Goal: Complete Application Form: Complete application form

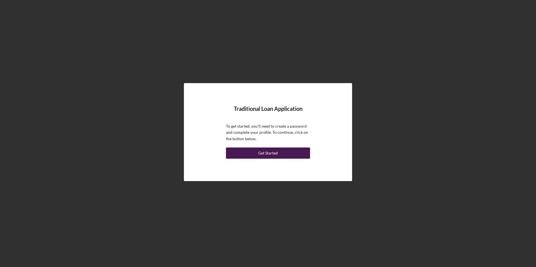
click at [290, 154] on button "Get Started" at bounding box center [268, 153] width 84 height 11
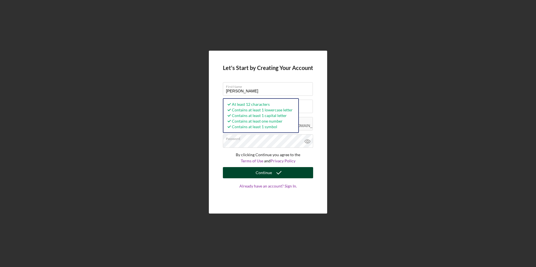
click at [282, 172] on icon "submit" at bounding box center [279, 173] width 14 height 14
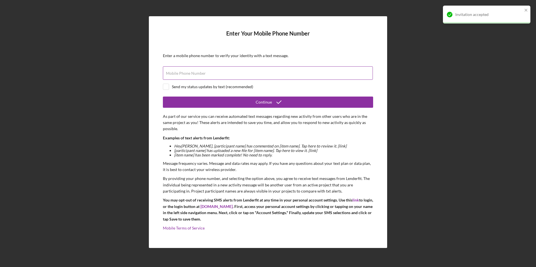
click at [192, 75] on label "Mobile Phone Number" at bounding box center [186, 73] width 40 height 4
click at [192, 75] on input "Mobile Phone Number" at bounding box center [268, 72] width 210 height 13
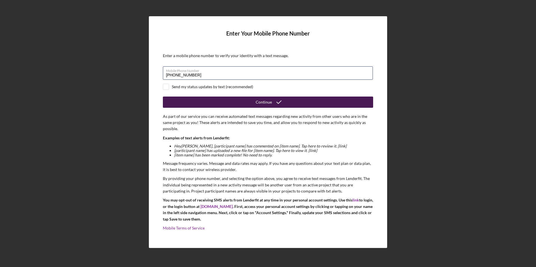
type input "[PHONE_NUMBER]"
click at [241, 103] on button "Continue" at bounding box center [268, 102] width 210 height 11
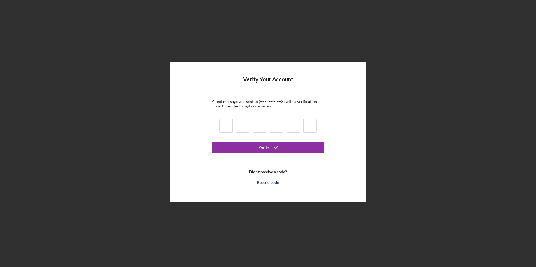
click at [224, 129] on input at bounding box center [225, 126] width 13 height 14
type input "1"
type input "7"
type input "4"
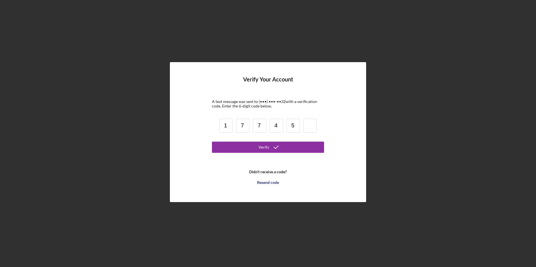
type input "5"
type input "1"
click at [281, 147] on icon "submit" at bounding box center [276, 147] width 14 height 14
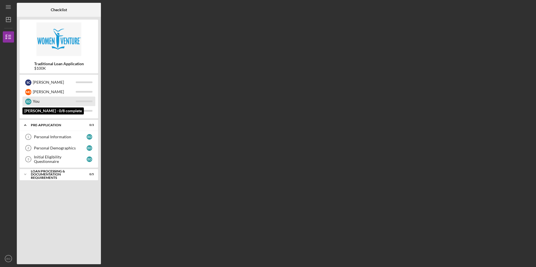
click at [46, 98] on div "You" at bounding box center [54, 102] width 43 height 10
click at [65, 137] on div "Personal Information" at bounding box center [60, 137] width 53 height 4
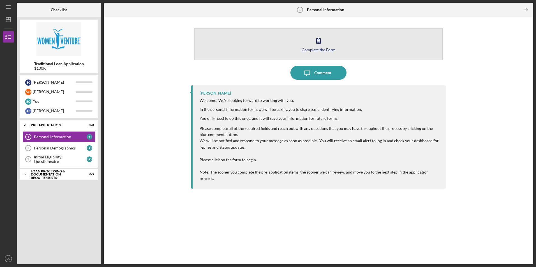
click at [324, 51] on div "Complete the Form" at bounding box center [318, 50] width 34 height 4
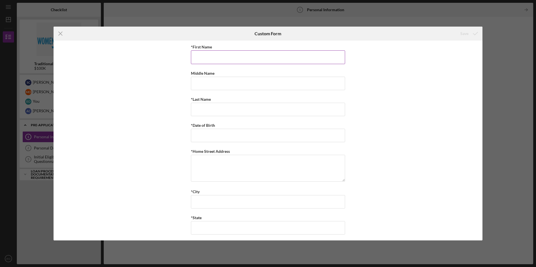
click at [259, 56] on input "*First Name" at bounding box center [268, 56] width 154 height 13
type input "[PERSON_NAME]"
type input "M"
type input "[PERSON_NAME]"
click at [224, 134] on input "12/23/980y" at bounding box center [268, 135] width 154 height 13
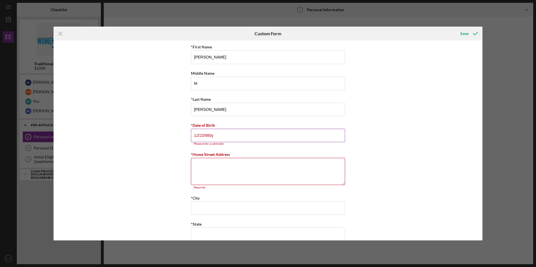
click at [227, 137] on input "12/23/980y" at bounding box center [268, 135] width 154 height 13
type input "[DATE]"
type textarea "[STREET_ADDRESS]"
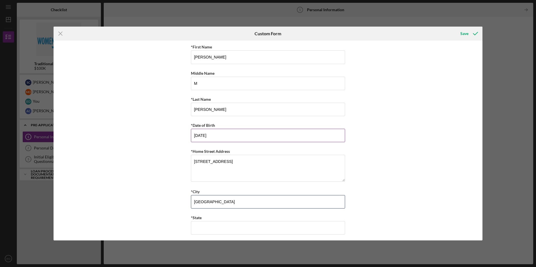
type input "[GEOGRAPHIC_DATA]"
type input "[US_STATE]"
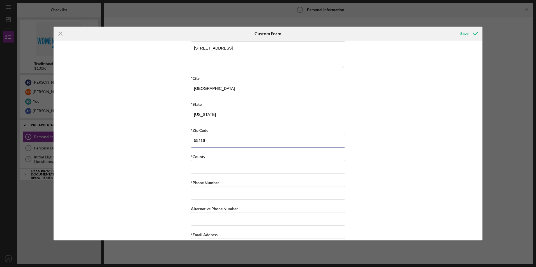
type input "55416"
type input "U"
type input "S"
type input "Hennipen"
type input "[PHONE_NUMBER]"
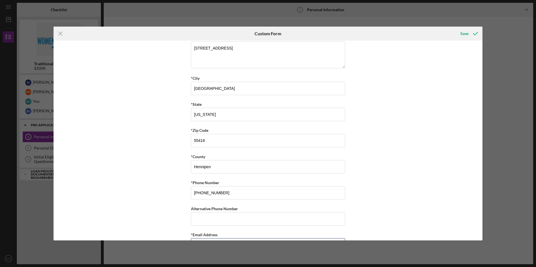
scroll to position [125, 0]
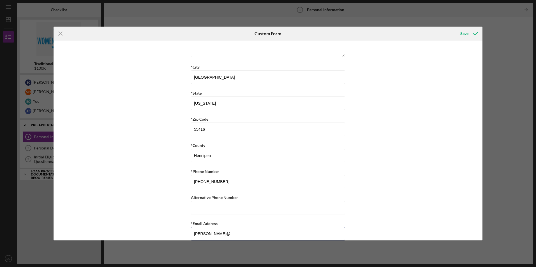
type input "[PERSON_NAME][EMAIL_ADDRESS][DOMAIN_NAME]"
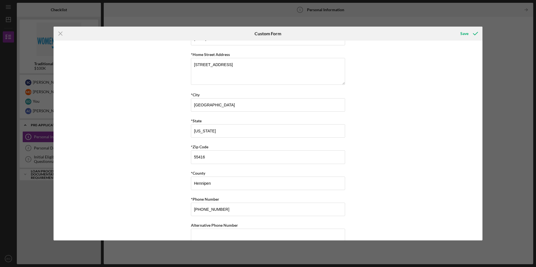
scroll to position [0, 0]
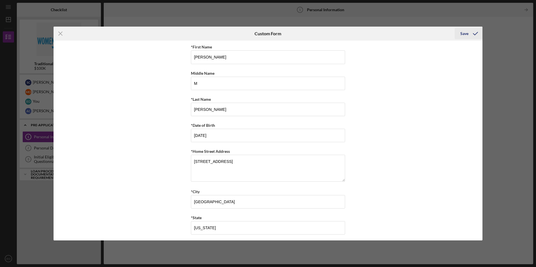
click at [462, 32] on div "Save" at bounding box center [464, 33] width 8 height 11
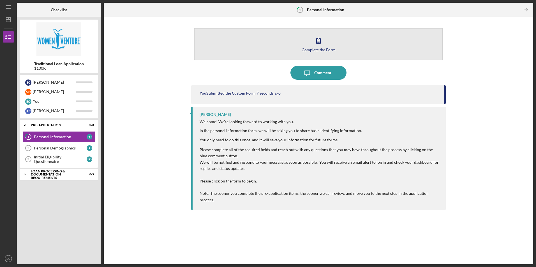
click at [327, 50] on div "Complete the Form" at bounding box center [318, 50] width 34 height 4
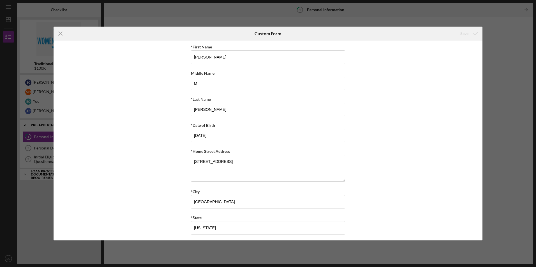
click at [58, 30] on icon "Icon/Menu Close" at bounding box center [61, 34] width 14 height 14
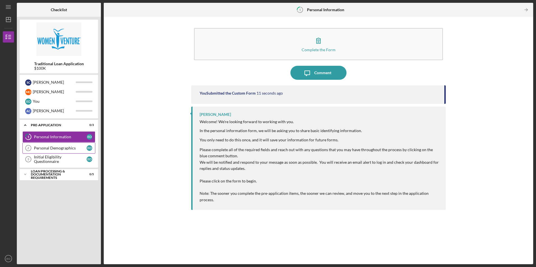
click at [39, 149] on div "Personal Demographics" at bounding box center [60, 148] width 53 height 4
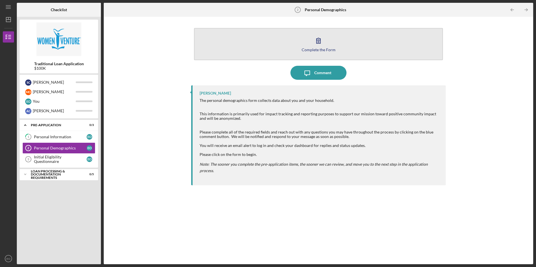
click at [326, 46] on button "Complete the Form Form" at bounding box center [318, 44] width 249 height 32
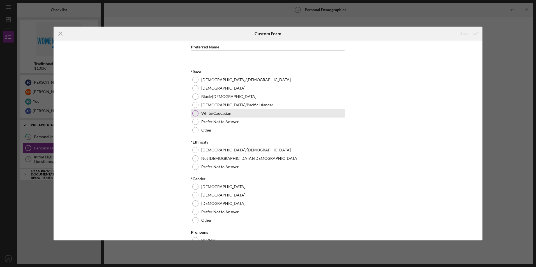
click at [196, 116] on div "White/Caucasian" at bounding box center [268, 113] width 154 height 8
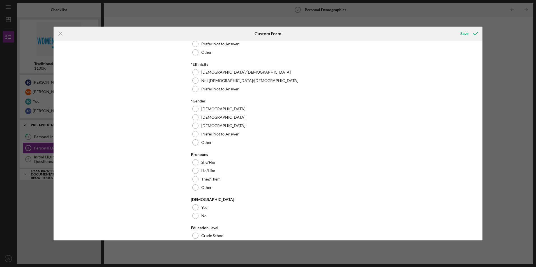
scroll to position [84, 0]
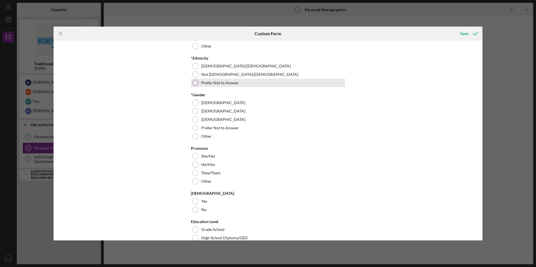
click at [194, 83] on div at bounding box center [195, 83] width 6 height 6
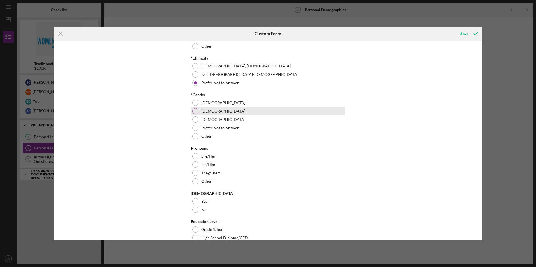
click at [194, 111] on div at bounding box center [195, 111] width 6 height 6
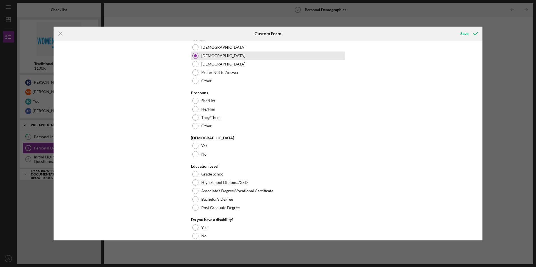
scroll to position [140, 0]
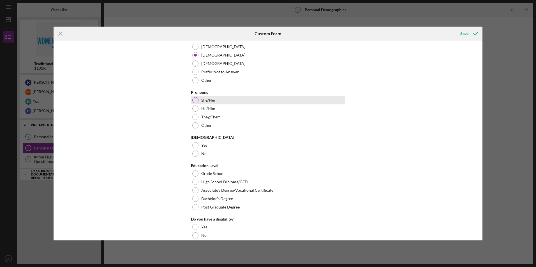
click at [194, 102] on div at bounding box center [195, 100] width 6 height 6
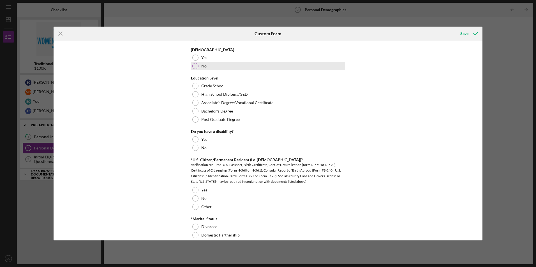
scroll to position [196, 0]
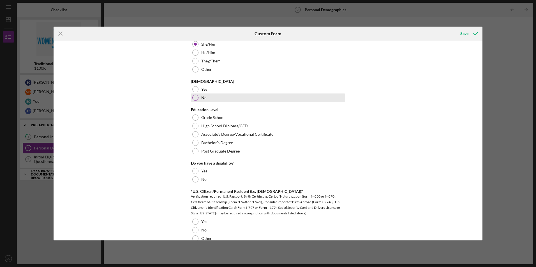
click at [196, 100] on div at bounding box center [195, 98] width 6 height 6
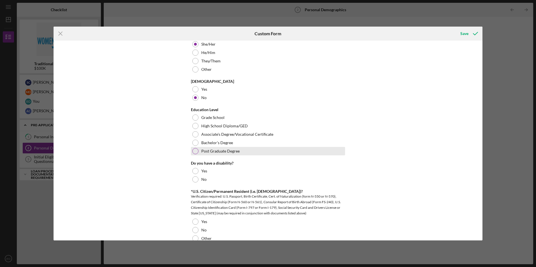
click at [193, 150] on div at bounding box center [195, 151] width 6 height 6
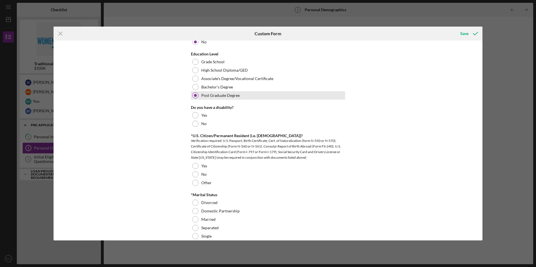
scroll to position [252, 0]
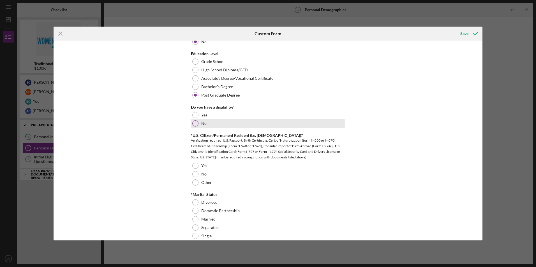
click at [194, 124] on div at bounding box center [195, 123] width 6 height 6
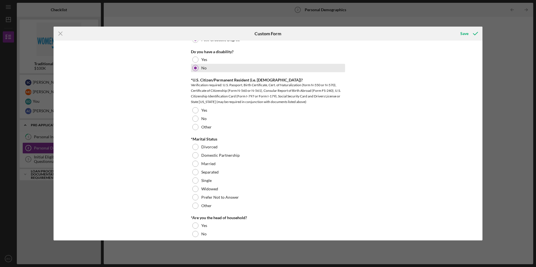
scroll to position [308, 0]
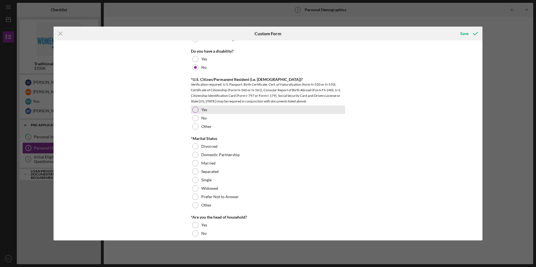
click at [194, 112] on div at bounding box center [195, 110] width 6 height 6
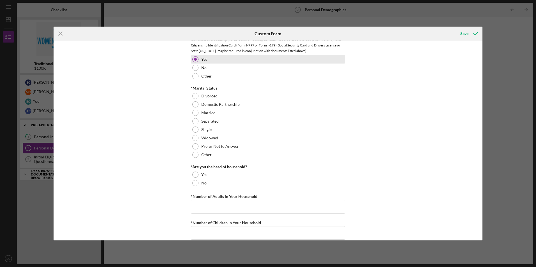
scroll to position [364, 0]
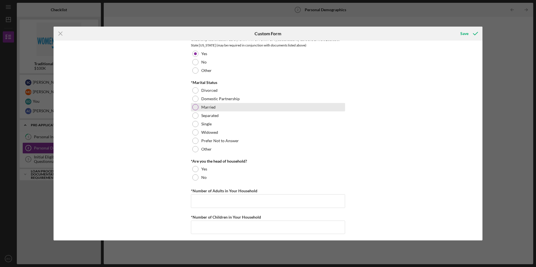
click at [194, 109] on div at bounding box center [195, 107] width 6 height 6
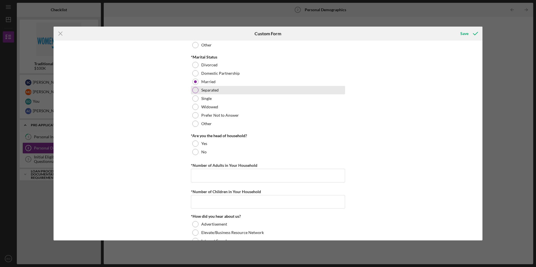
scroll to position [420, 0]
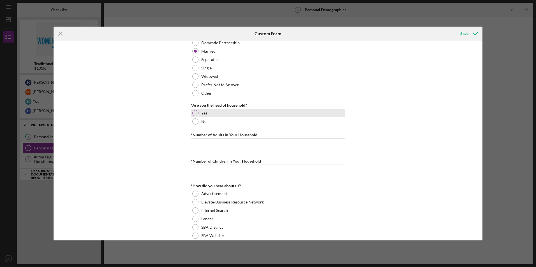
click at [194, 114] on div at bounding box center [195, 113] width 6 height 6
click at [202, 144] on input "*Number of Adults in Your Household" at bounding box center [268, 144] width 154 height 13
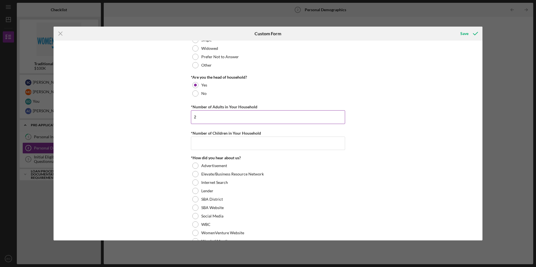
type input "2"
click at [202, 146] on input "*Number of Children in Your Household" at bounding box center [268, 143] width 154 height 13
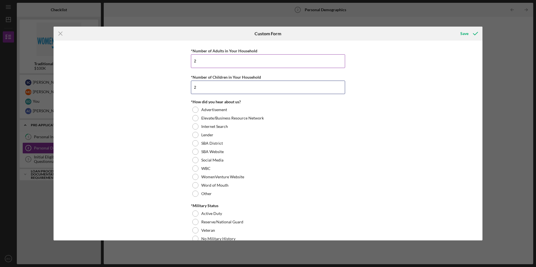
scroll to position [524, 0]
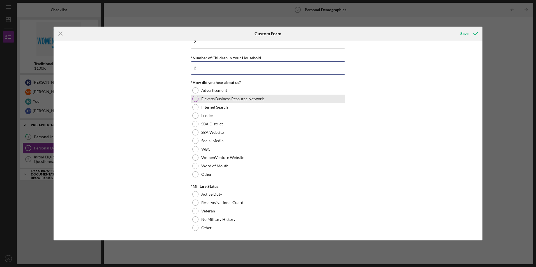
type input "2"
click at [196, 99] on div at bounding box center [195, 99] width 6 height 6
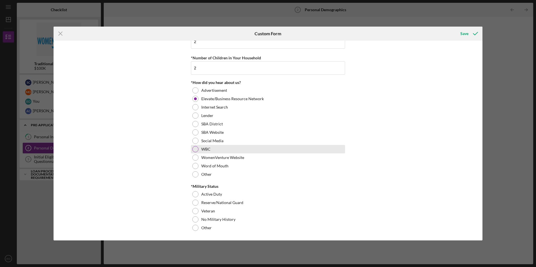
click at [196, 150] on div at bounding box center [195, 149] width 6 height 6
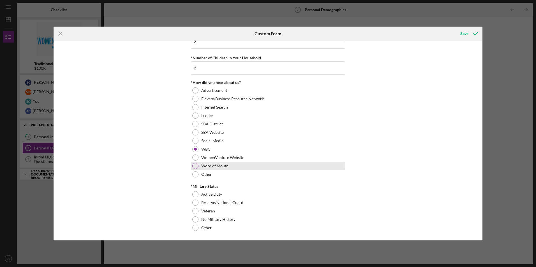
click at [195, 166] on div at bounding box center [195, 166] width 6 height 6
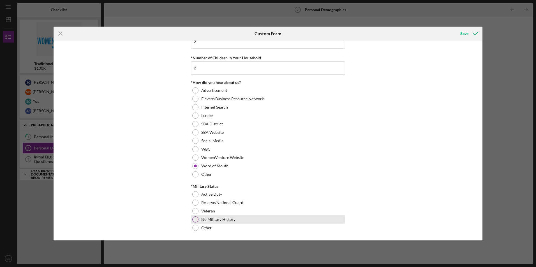
click at [192, 218] on div at bounding box center [195, 220] width 6 height 6
click at [463, 33] on div "Save" at bounding box center [464, 33] width 8 height 11
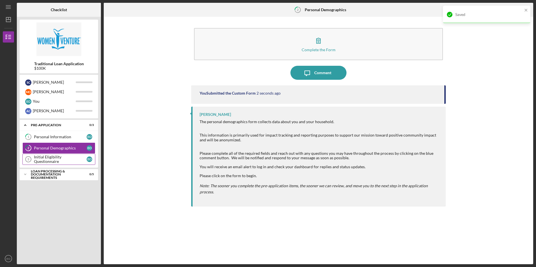
click at [61, 157] on div "Initial Eligibility Questionnaire" at bounding box center [60, 159] width 53 height 9
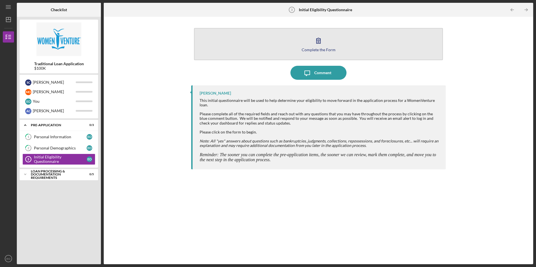
click at [327, 47] on button "Complete the Form Form" at bounding box center [318, 44] width 249 height 32
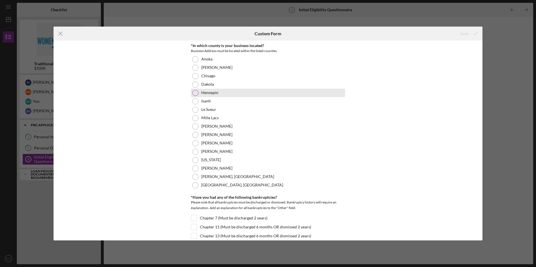
click at [194, 92] on div at bounding box center [195, 93] width 6 height 6
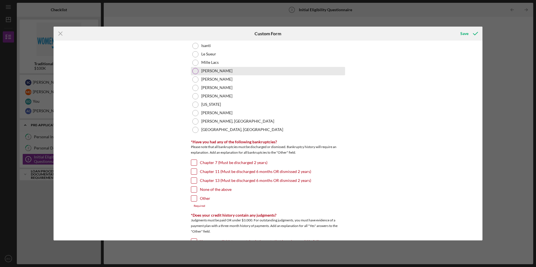
scroll to position [56, 0]
click at [194, 191] on input "None of the above" at bounding box center [194, 189] width 6 height 6
checkbox input "true"
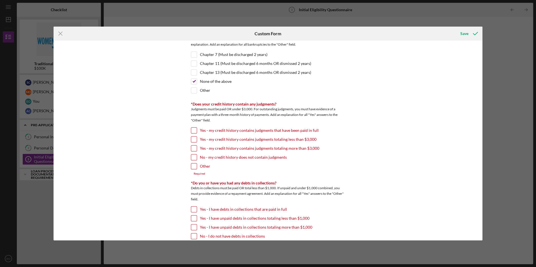
scroll to position [168, 0]
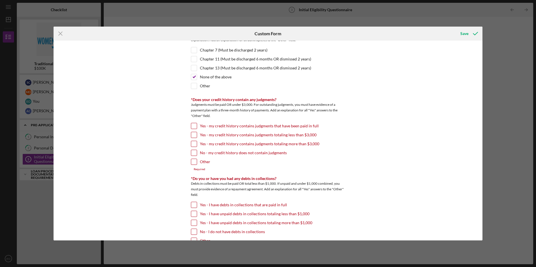
click at [194, 152] on input "No - my credit history does not contain judgments" at bounding box center [194, 153] width 6 height 6
checkbox input "true"
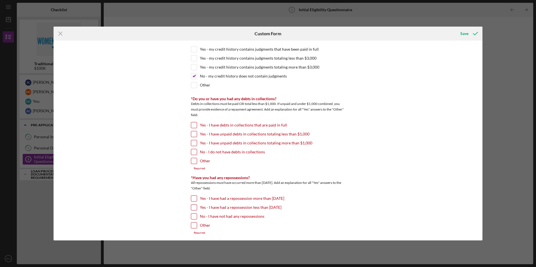
scroll to position [252, 0]
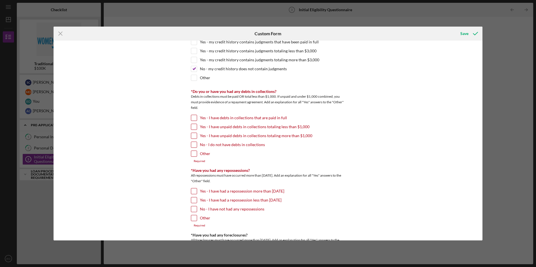
click at [193, 145] on input "No - I do not have debts in collections" at bounding box center [194, 145] width 6 height 6
checkbox input "true"
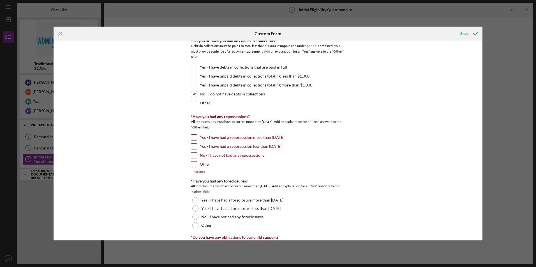
scroll to position [308, 0]
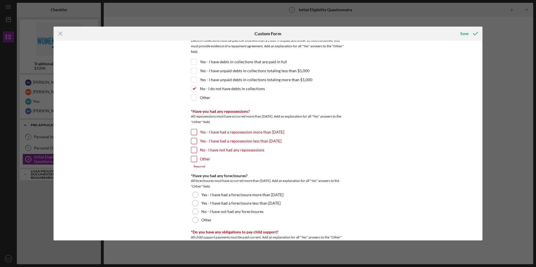
click at [194, 150] on input "No - I have not had any repossessions" at bounding box center [194, 150] width 6 height 6
checkbox input "true"
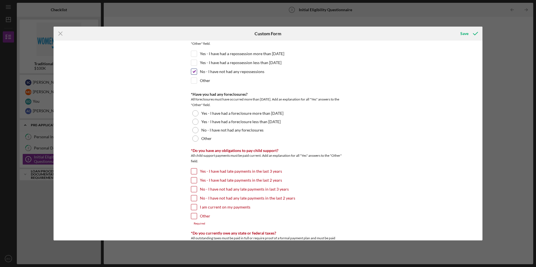
scroll to position [392, 0]
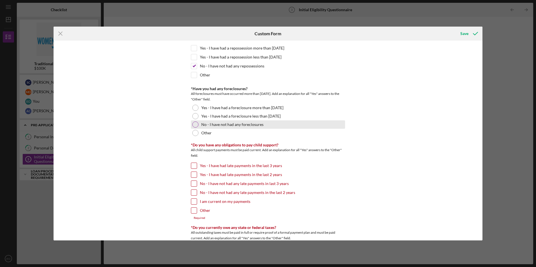
click at [194, 126] on div at bounding box center [195, 125] width 6 height 6
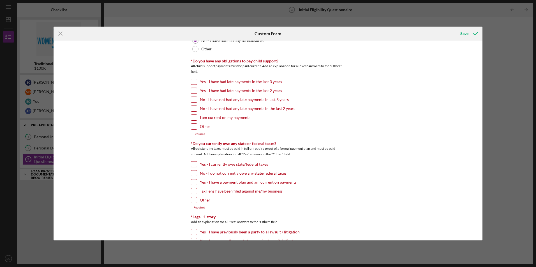
scroll to position [420, 0]
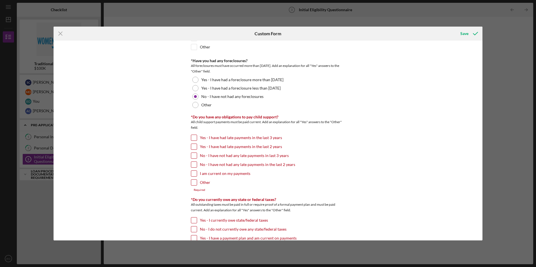
click at [192, 183] on input "Other" at bounding box center [194, 183] width 6 height 6
checkbox input "true"
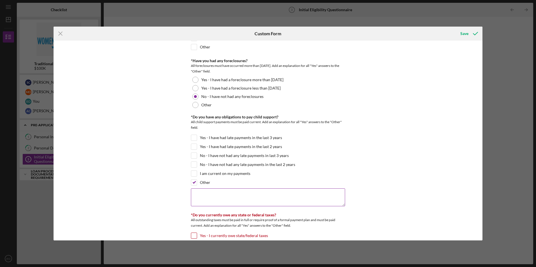
click at [201, 192] on textarea at bounding box center [268, 198] width 154 height 18
click at [265, 191] on textarea "no child support obligations" at bounding box center [268, 198] width 154 height 18
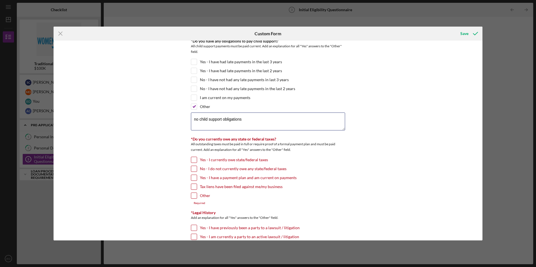
scroll to position [504, 0]
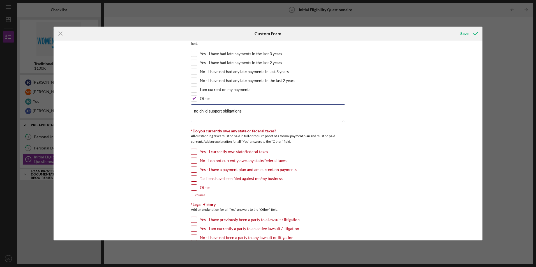
type textarea "no child support obligations"
click at [194, 162] on input "No - I do not currently owe any state/federal taxes" at bounding box center [194, 161] width 6 height 6
checkbox input "true"
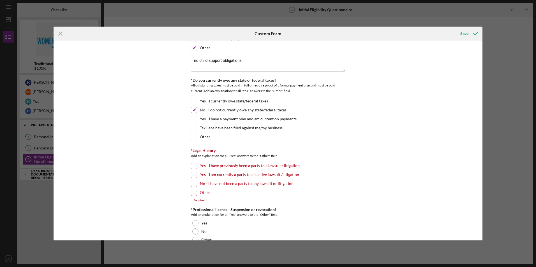
scroll to position [560, 0]
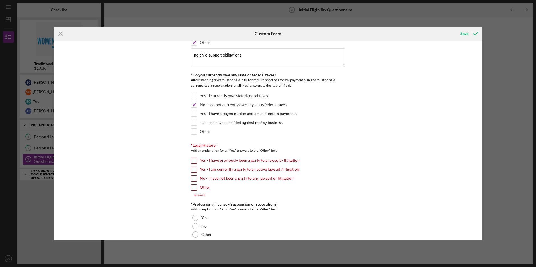
click at [194, 177] on input "No - I have not been a party to any lawsuit or litigation" at bounding box center [194, 179] width 6 height 6
checkbox input "true"
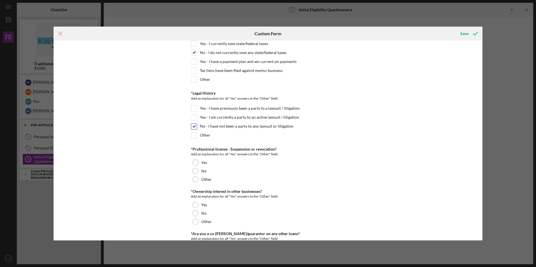
scroll to position [616, 0]
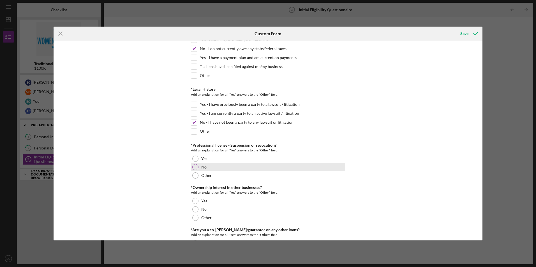
click at [194, 166] on div at bounding box center [195, 167] width 6 height 6
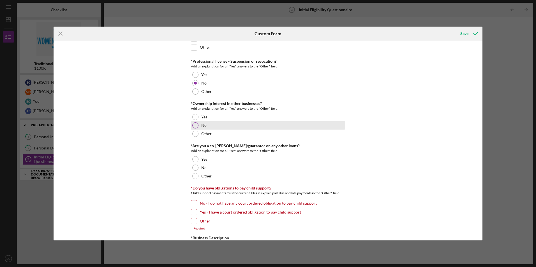
click at [194, 125] on div at bounding box center [195, 125] width 6 height 6
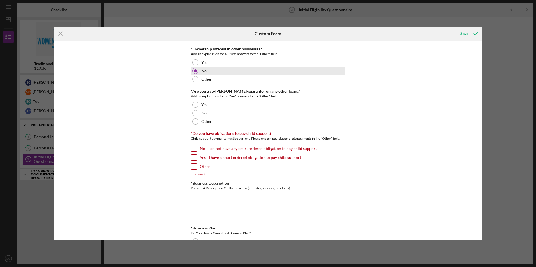
scroll to position [757, 0]
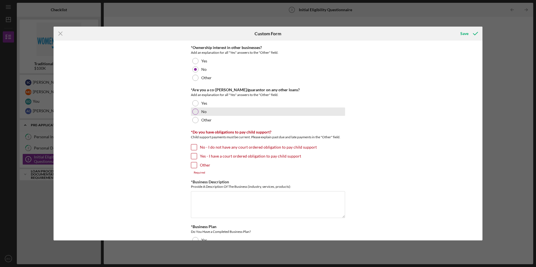
click at [194, 113] on div at bounding box center [195, 112] width 6 height 6
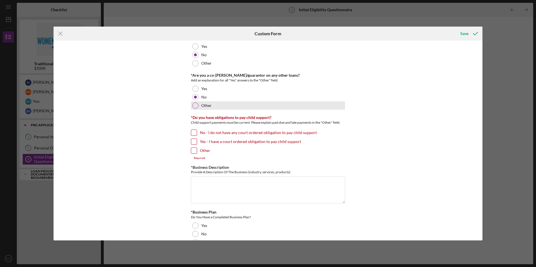
scroll to position [785, 0]
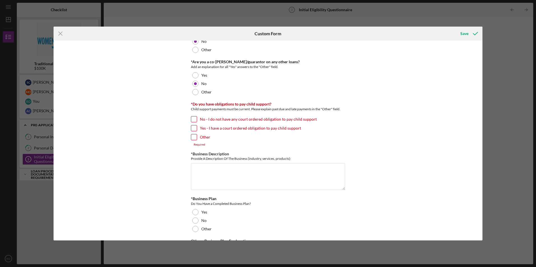
click at [192, 118] on input "No - I do not have any court ordered obligation to pay child support" at bounding box center [194, 120] width 6 height 6
checkbox input "true"
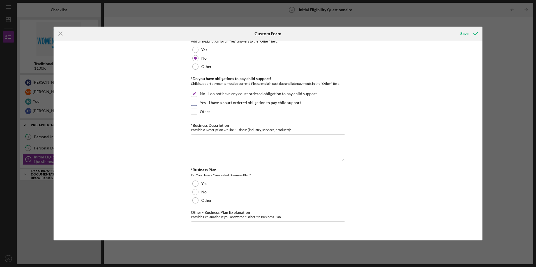
scroll to position [841, 0]
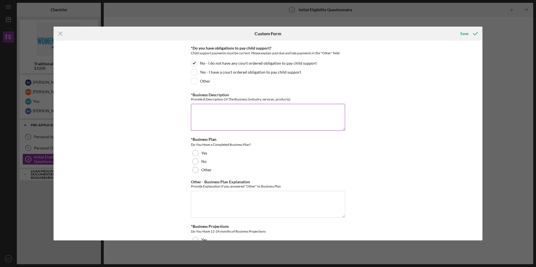
click at [197, 124] on textarea "*Business Description" at bounding box center [268, 117] width 154 height 27
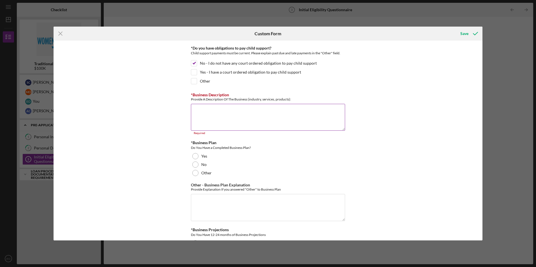
click at [202, 105] on div "*Business Description Provide A Description Of The Business (industry, services…" at bounding box center [268, 114] width 154 height 42
click at [201, 111] on textarea "*Business Description" at bounding box center [268, 117] width 154 height 27
paste textarea "LOREMIPSU DOLORSI - AMETCONS ADIP ELITS DOEIU TEM INCIDI UTLABOREETD - Magna’a …"
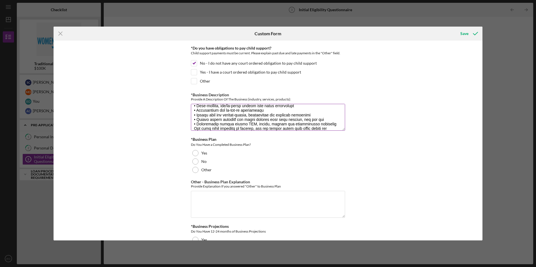
scroll to position [0, 0]
drag, startPoint x: 252, startPoint y: 115, endPoint x: 191, endPoint y: 117, distance: 61.4
click at [191, 117] on textarea "*Business Description" at bounding box center [268, 117] width 154 height 27
click at [298, 112] on textarea "*Business Description" at bounding box center [268, 117] width 154 height 27
drag, startPoint x: 240, startPoint y: 112, endPoint x: 200, endPoint y: 112, distance: 39.8
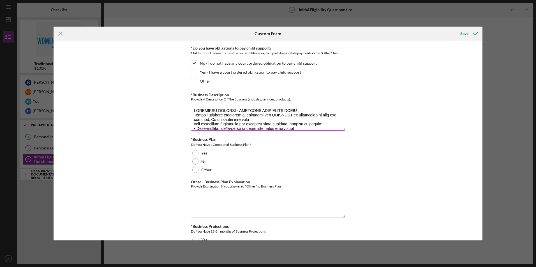
click at [200, 112] on textarea "*Business Description" at bounding box center [268, 117] width 154 height 27
click at [316, 111] on textarea "*Business Description" at bounding box center [268, 117] width 154 height 27
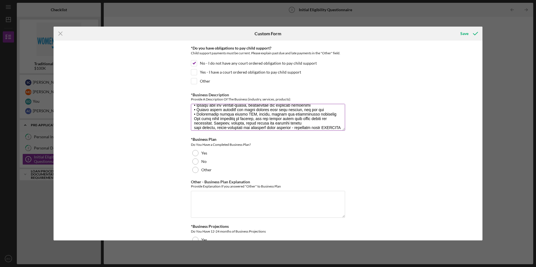
scroll to position [28, 0]
click at [193, 129] on textarea "*Business Description" at bounding box center [268, 117] width 154 height 27
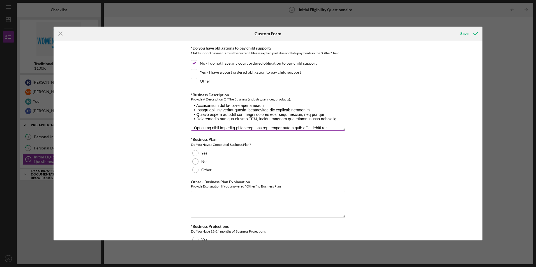
scroll to position [60, 0]
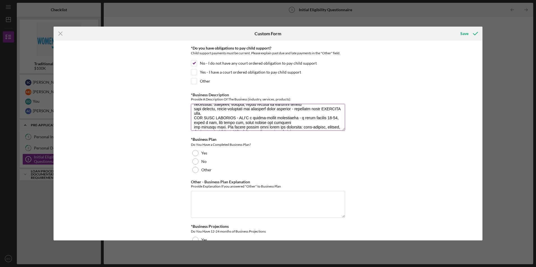
click at [236, 114] on textarea "*Business Description" at bounding box center [268, 117] width 154 height 27
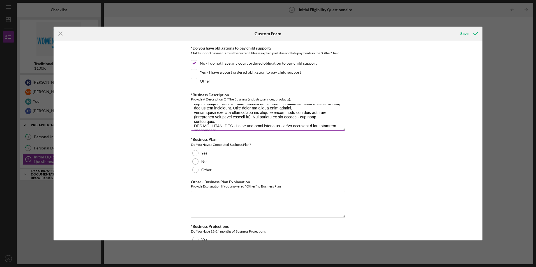
click at [229, 119] on textarea "*Business Description" at bounding box center [268, 117] width 154 height 27
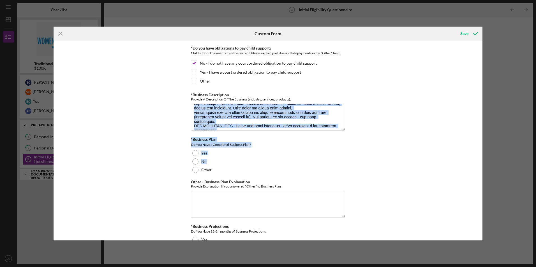
drag, startPoint x: 344, startPoint y: 129, endPoint x: 405, endPoint y: 163, distance: 69.5
click at [405, 163] on div "*In which county is your business located? Business Address must be located wit…" at bounding box center [268, 141] width 429 height 200
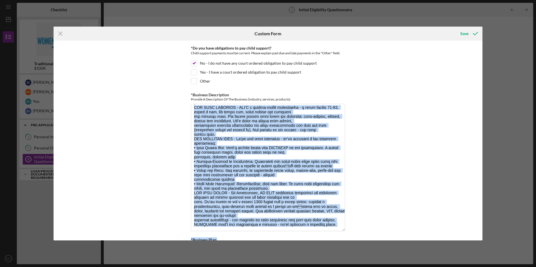
scroll to position [80, 0]
drag, startPoint x: 341, startPoint y: 129, endPoint x: 417, endPoint y: 225, distance: 122.5
click at [417, 225] on div "*In which county is your business located? Business Address must be located wit…" at bounding box center [268, 141] width 429 height 200
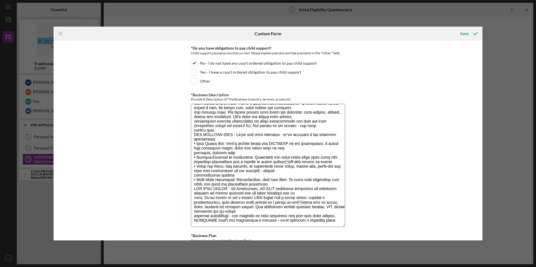
drag, startPoint x: 192, startPoint y: 134, endPoint x: 208, endPoint y: 141, distance: 17.3
click at [195, 135] on textarea "*Business Description" at bounding box center [268, 165] width 154 height 123
drag, startPoint x: 193, startPoint y: 185, endPoint x: 197, endPoint y: 185, distance: 3.7
click at [194, 185] on textarea "*Business Description" at bounding box center [268, 165] width 154 height 123
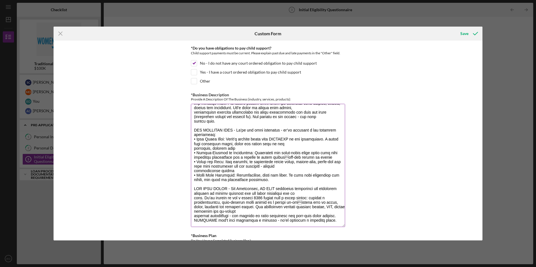
click at [194, 222] on textarea "*Business Description" at bounding box center [268, 165] width 154 height 123
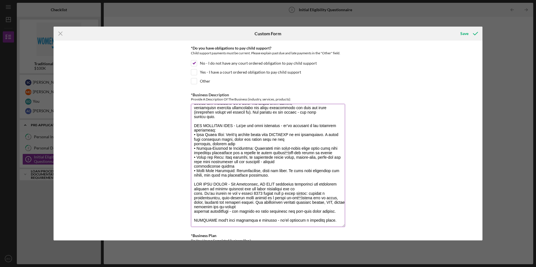
scroll to position [98, 0]
click at [277, 150] on textarea "*Business Description" at bounding box center [268, 165] width 154 height 123
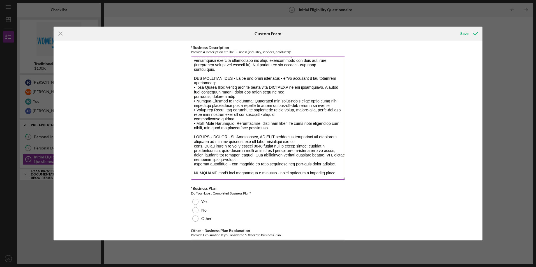
scroll to position [897, 0]
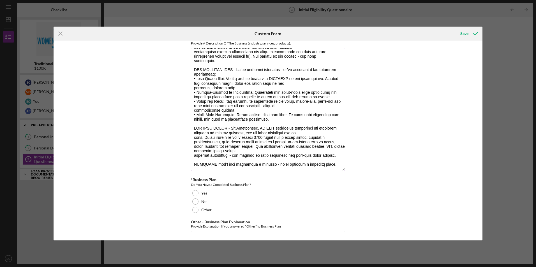
click at [298, 141] on textarea "*Business Description" at bounding box center [268, 109] width 154 height 123
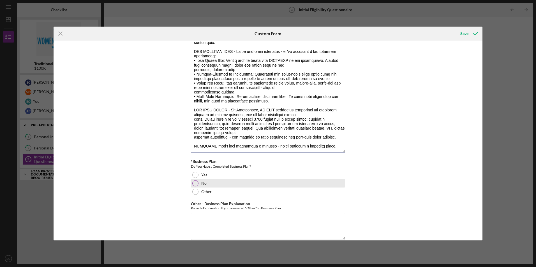
scroll to position [925, 0]
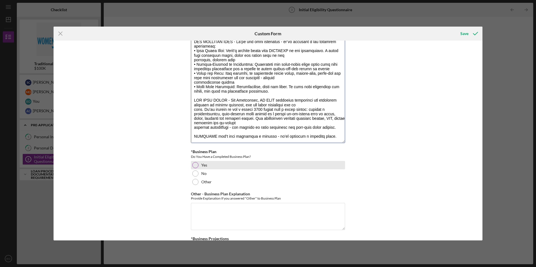
type textarea "LOREMIPSU DOLORSI - AMETCONS ADIP ELITS DOEIU Tempo’i utlabore etdolorem al eni…"
click at [194, 165] on div at bounding box center [195, 165] width 6 height 6
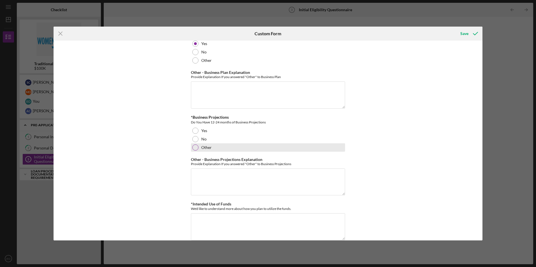
scroll to position [1055, 0]
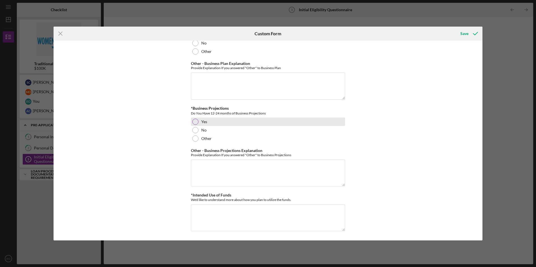
click at [194, 121] on div at bounding box center [195, 122] width 6 height 6
click at [222, 221] on textarea "*Intended Use of Funds" at bounding box center [268, 218] width 154 height 27
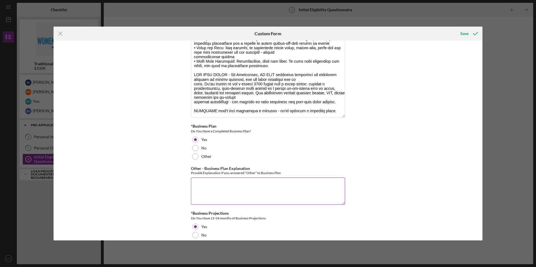
scroll to position [946, 0]
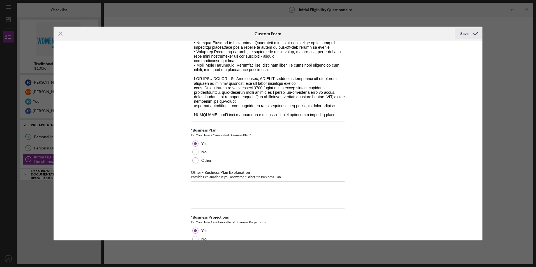
click at [461, 35] on div "Save" at bounding box center [464, 33] width 8 height 11
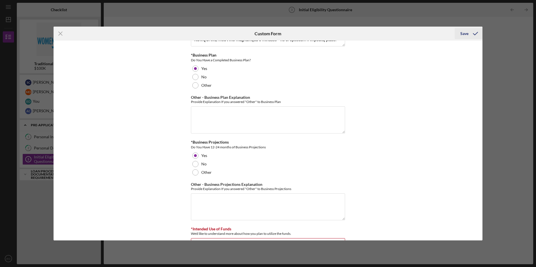
scroll to position [1059, 0]
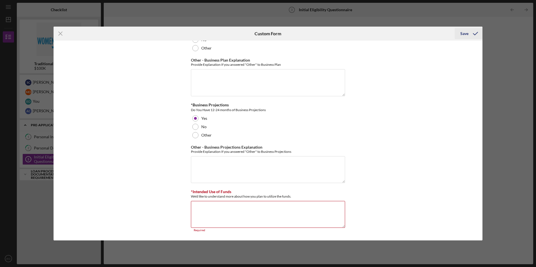
click at [464, 36] on div "Save" at bounding box center [464, 33] width 8 height 11
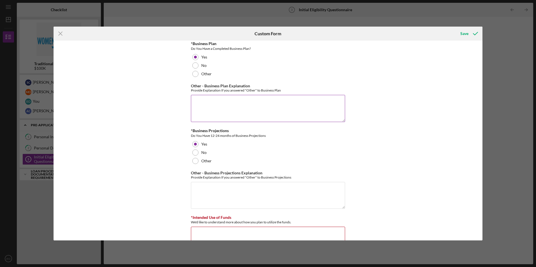
scroll to position [1058, 0]
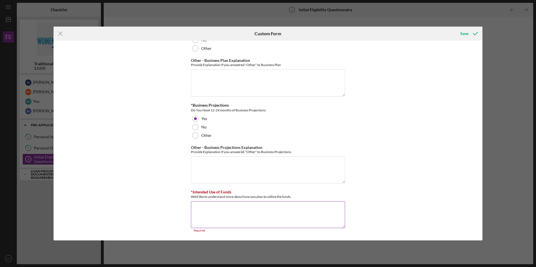
click at [247, 209] on textarea "*Intended Use of Funds" at bounding box center [268, 214] width 154 height 27
